Goal: Task Accomplishment & Management: Use online tool/utility

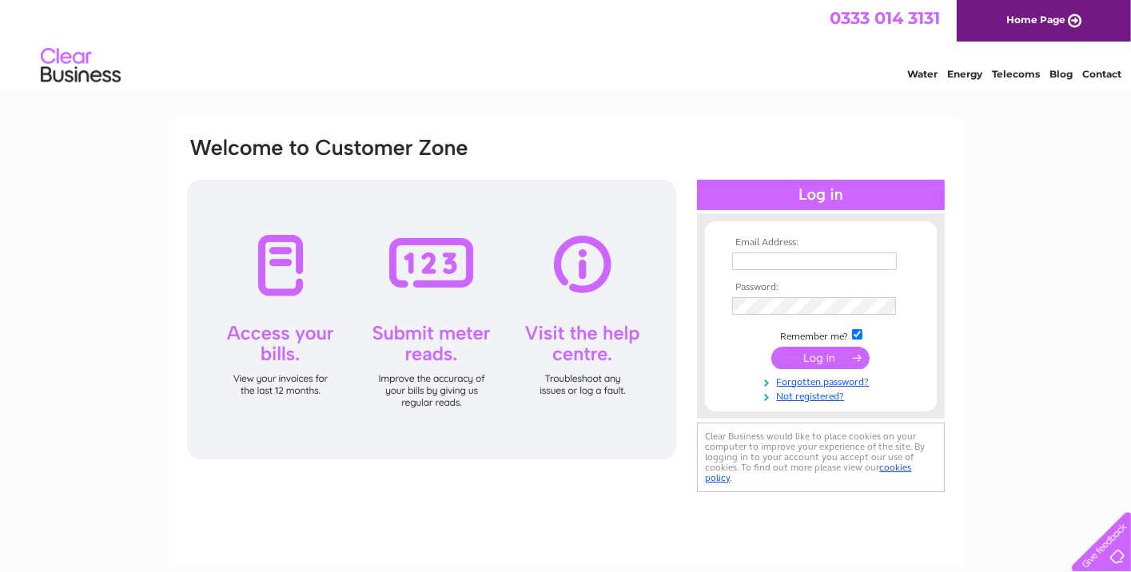
type input "burnbankroaddentalpractice@gmail.com"
click at [816, 354] on input "submit" at bounding box center [821, 358] width 98 height 22
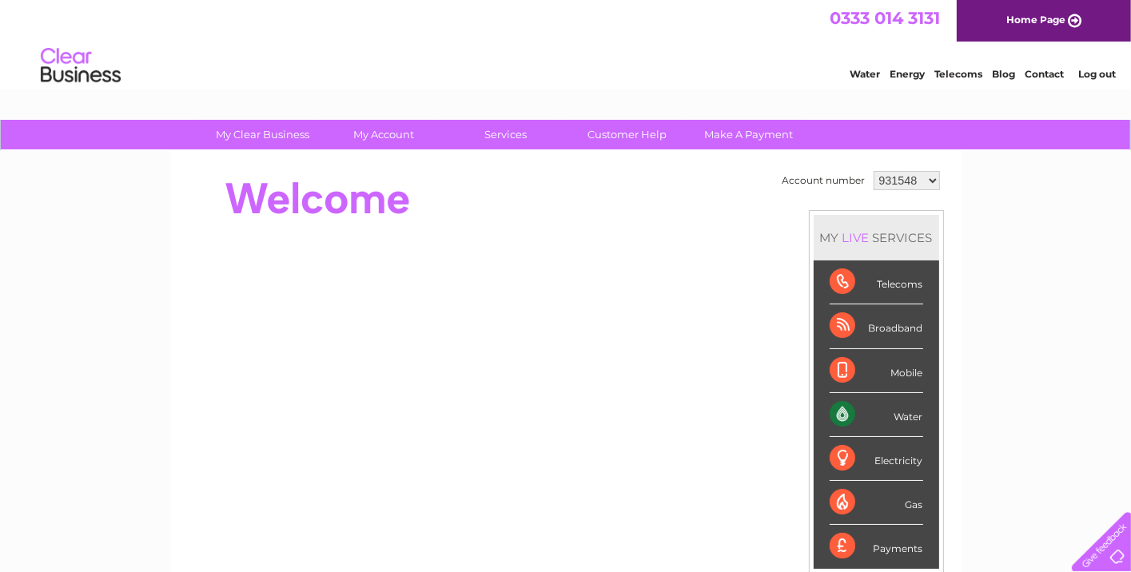
click at [930, 180] on select "931548 1081081" at bounding box center [907, 180] width 66 height 19
select select "1081081"
click at [874, 171] on select "931548 1081081" at bounding box center [907, 180] width 66 height 19
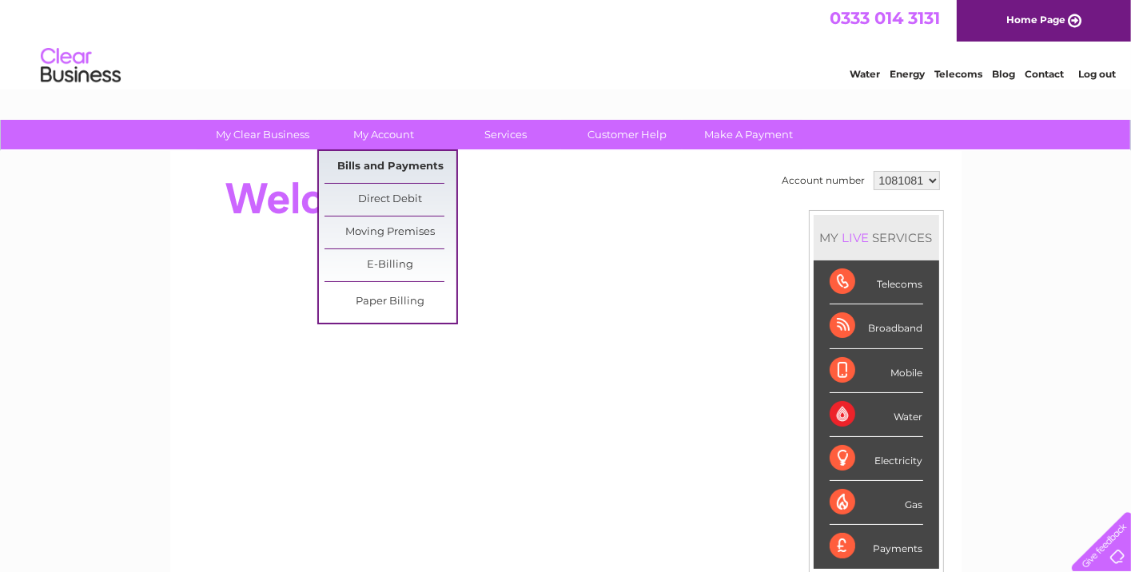
click at [387, 166] on link "Bills and Payments" at bounding box center [391, 167] width 132 height 32
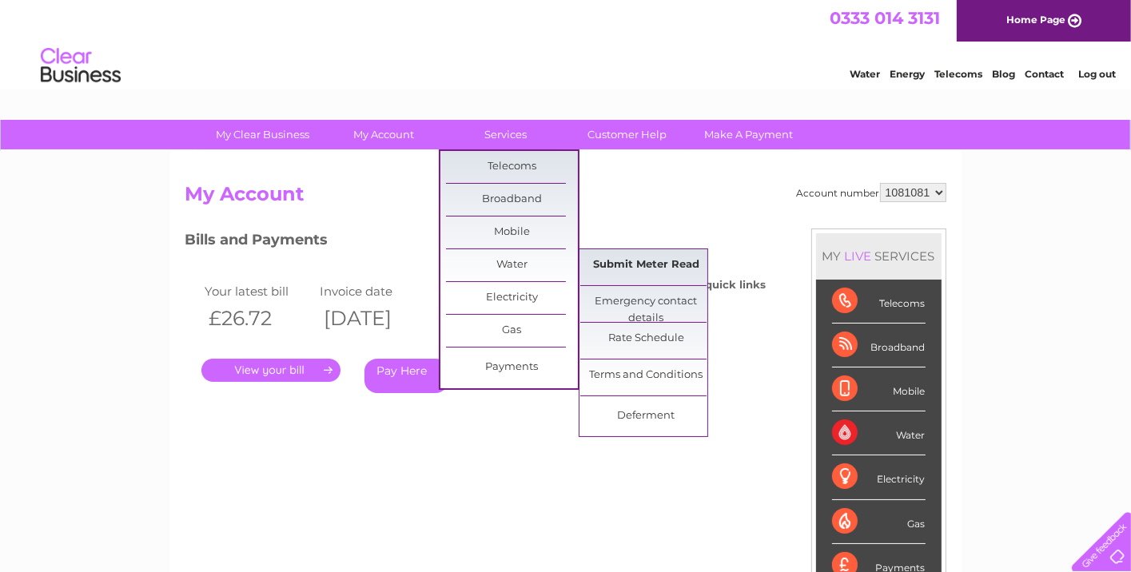
click at [636, 265] on link "Submit Meter Read" at bounding box center [646, 265] width 132 height 32
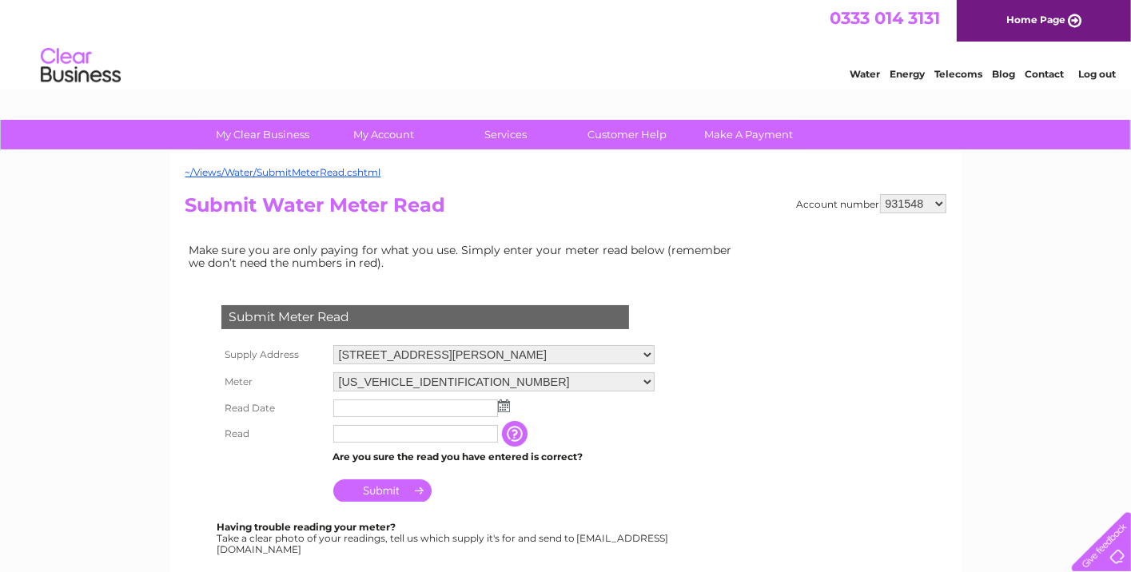
click at [939, 203] on select "931548 1081081" at bounding box center [913, 203] width 66 height 19
select select "1081081"
click at [880, 194] on select "931548 1081081" at bounding box center [913, 203] width 66 height 19
